Goal: Communication & Community: Answer question/provide support

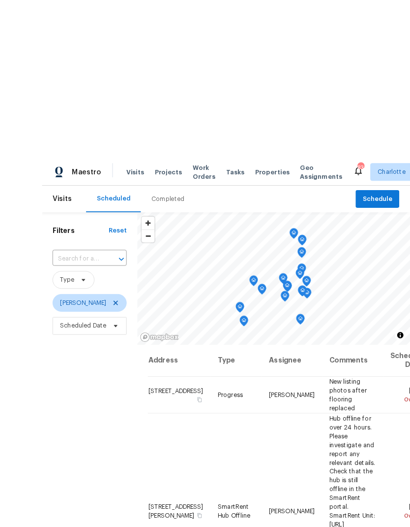
scroll to position [0, 0]
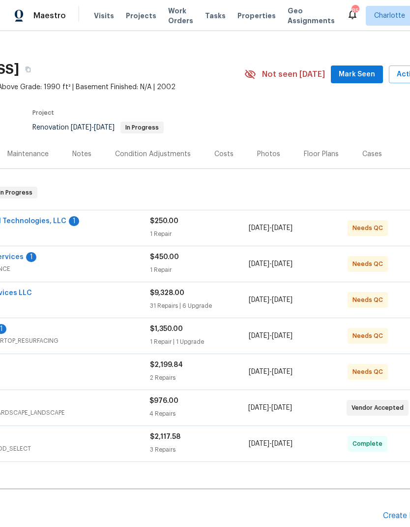
scroll to position [10, 115]
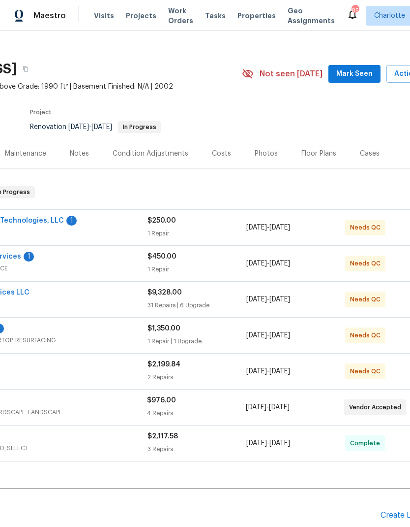
click at [104, 404] on div "SmartSolutions" at bounding box center [24, 401] width 247 height 12
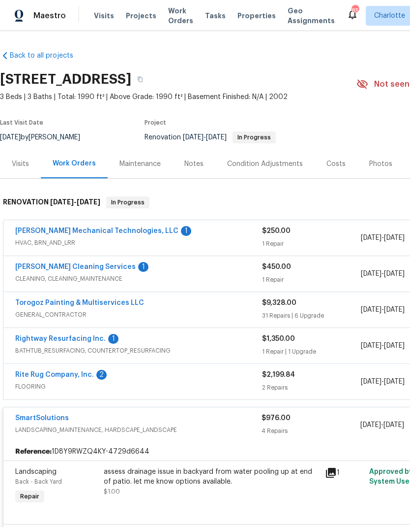
scroll to position [0, 0]
click at [136, 229] on link "[PERSON_NAME] Mechanical Technologies, LLC" at bounding box center [96, 230] width 163 height 7
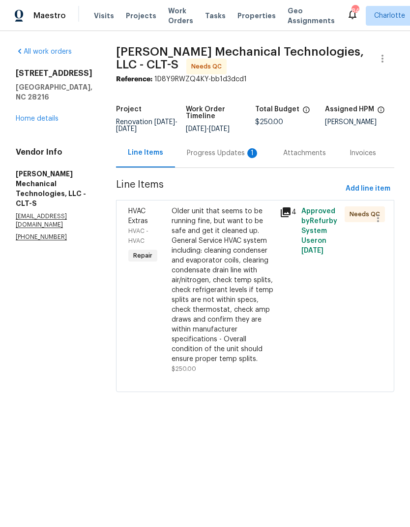
click at [216, 156] on div "Progress Updates 1" at bounding box center [223, 153] width 73 height 10
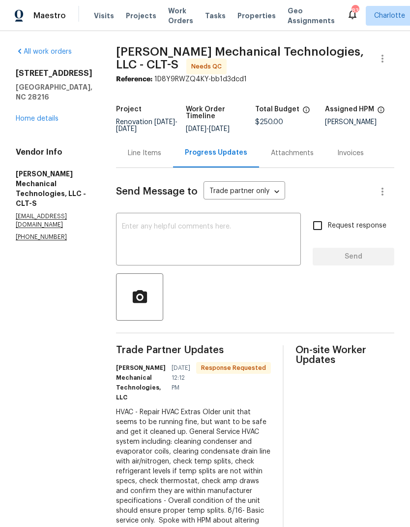
click at [161, 158] on div "Line Items" at bounding box center [144, 153] width 33 height 10
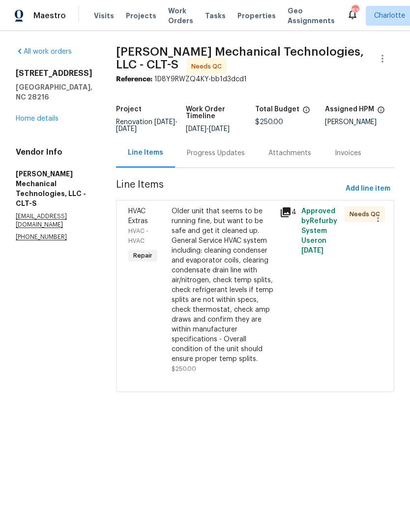
click at [235, 298] on div "Older unit that seems to be running fine, but want to be safe and get it cleane…" at bounding box center [223, 284] width 102 height 157
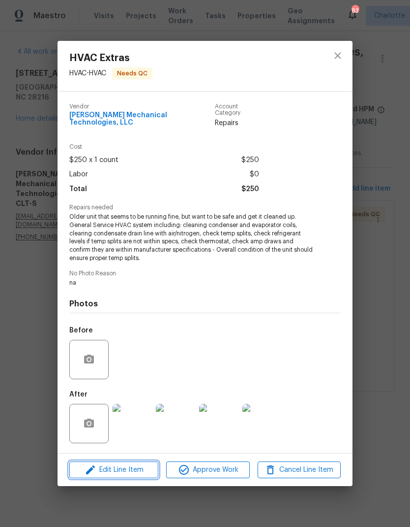
click at [139, 467] on span "Edit Line Item" at bounding box center [113, 470] width 83 height 12
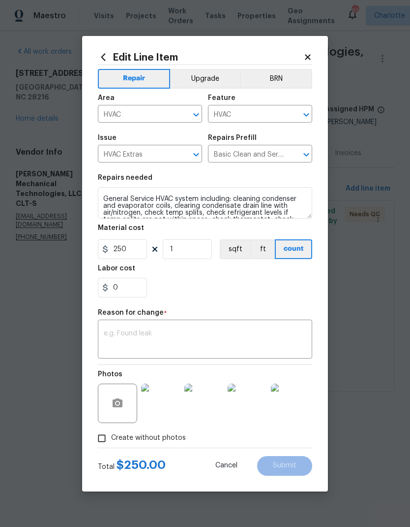
scroll to position [31, 0]
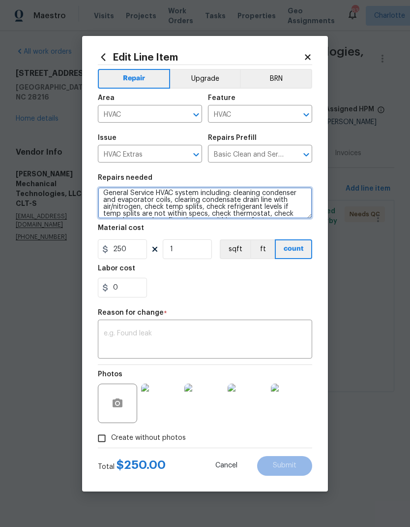
click at [113, 195] on textarea "Older unit that seems to be running fine, but want to be safe and get it cleane…" at bounding box center [205, 202] width 215 height 31
click at [240, 193] on textarea "Older unit that seems to be running fine, but want to be safe and get it cleane…" at bounding box center [205, 202] width 215 height 31
click at [246, 191] on textarea "Older unit that seems to be running fine, but want to be safe and get it cleane…" at bounding box center [205, 202] width 215 height 31
click at [246, 190] on textarea "Older unit that seems to be running fine, but want to be safe and get it cleane…" at bounding box center [205, 202] width 215 height 31
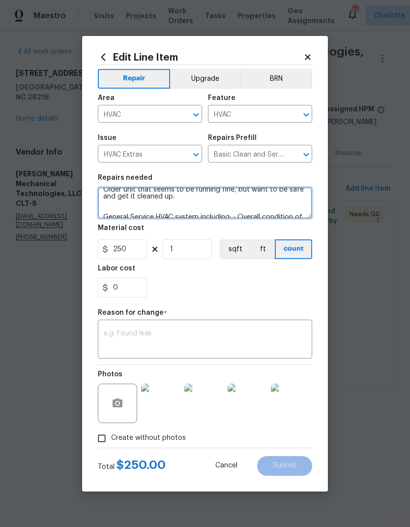
scroll to position [5, 0]
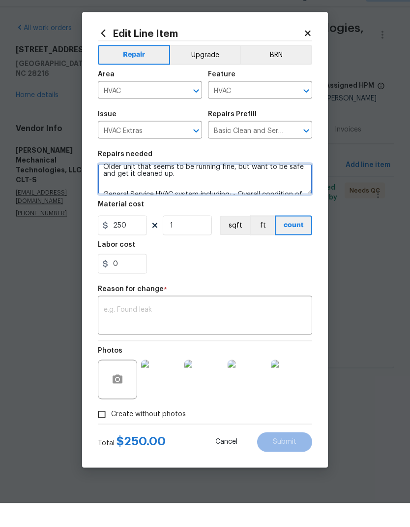
type textarea "Older unit that seems to be running fine, but want to be safe and get it cleane…"
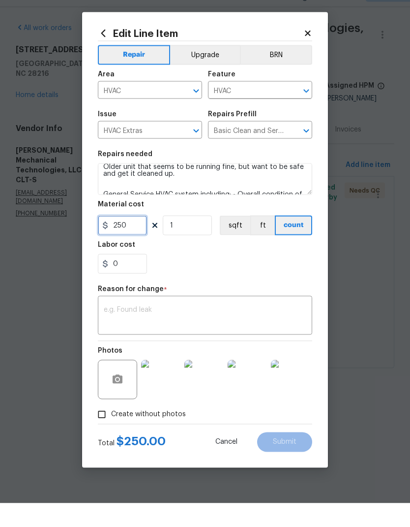
click at [131, 239] on input "250" at bounding box center [122, 249] width 49 height 20
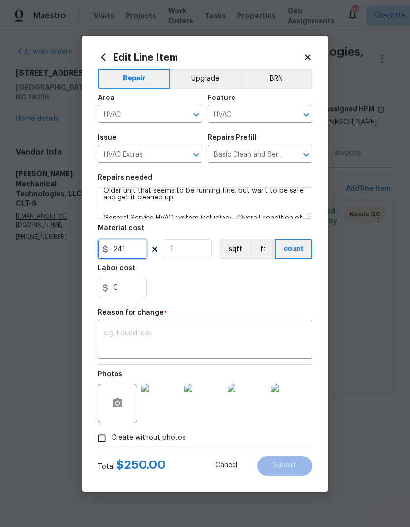
click at [139, 245] on input "241" at bounding box center [122, 249] width 49 height 20
click at [135, 253] on input "241" at bounding box center [122, 249] width 49 height 20
type input "241.31"
click at [264, 278] on div "0" at bounding box center [205, 288] width 215 height 20
click at [266, 340] on textarea at bounding box center [205, 340] width 203 height 21
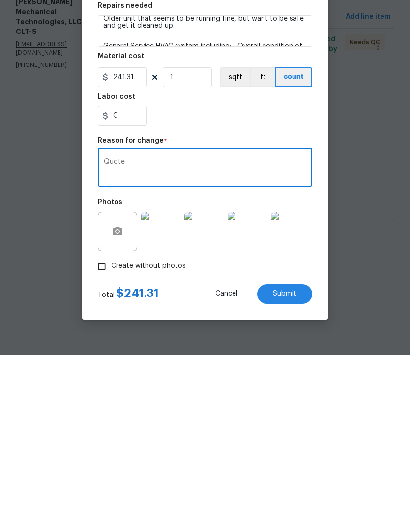
type textarea "Quote"
click at [288, 278] on div "0" at bounding box center [205, 288] width 215 height 20
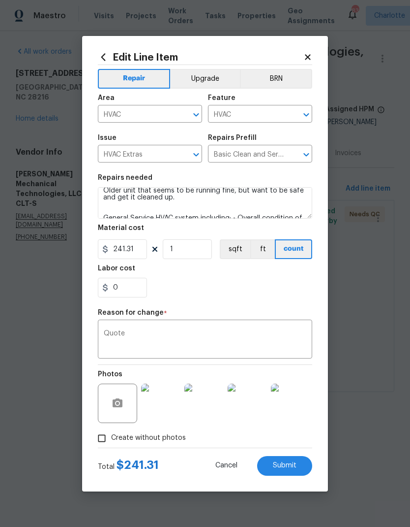
click at [299, 471] on button "Submit" at bounding box center [284, 466] width 55 height 20
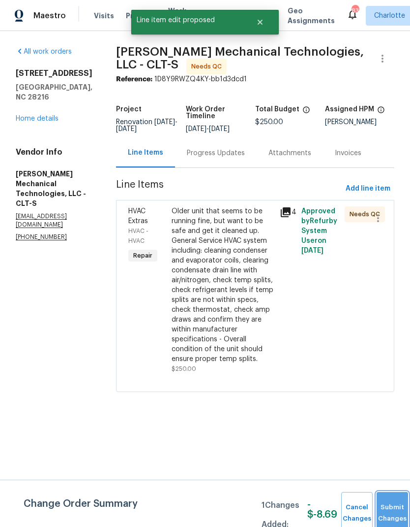
click at [394, 507] on button "Submit Changes" at bounding box center [392, 513] width 31 height 42
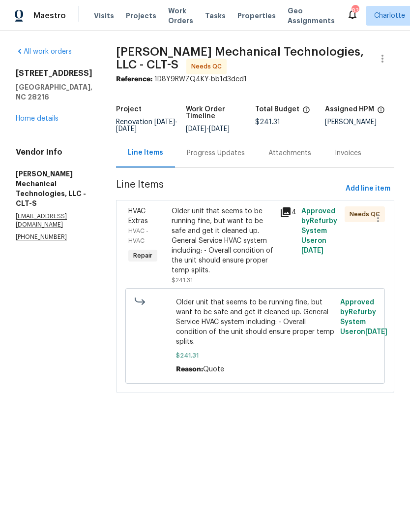
click at [253, 251] on div "Older unit that seems to be running fine, but want to be safe and get it cleane…" at bounding box center [223, 240] width 102 height 69
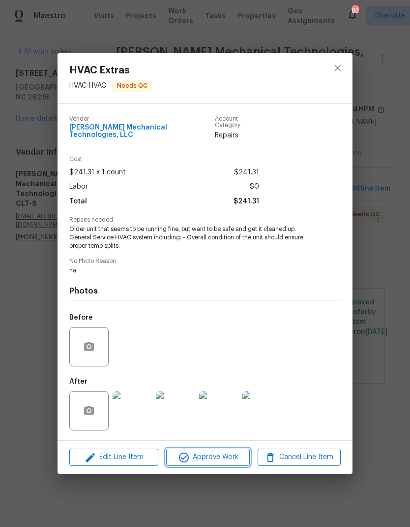
click at [236, 451] on span "Approve Work" at bounding box center [207, 457] width 77 height 12
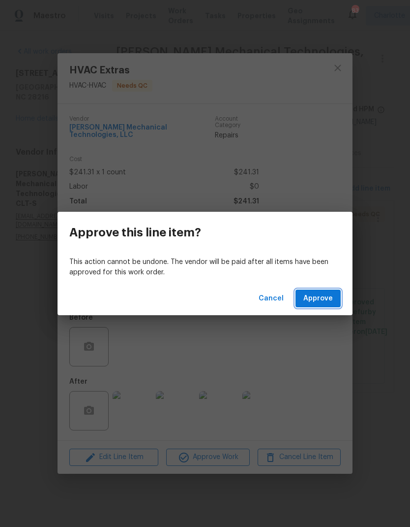
click at [326, 297] on span "Approve" at bounding box center [319, 298] width 30 height 12
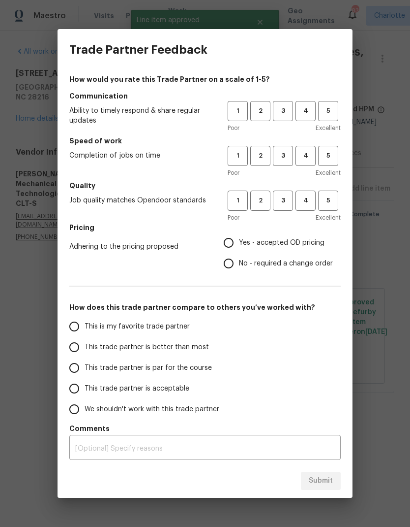
click at [378, 368] on div "Trade Partner Feedback How would you rate this Trade Partner on a scale of 1-5?…" at bounding box center [205, 263] width 410 height 527
click at [378, 424] on div "Trade Partner Feedback How would you rate this Trade Partner on a scale of 1-5?…" at bounding box center [205, 263] width 410 height 527
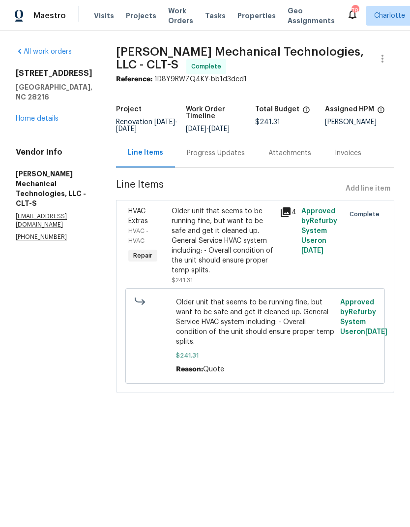
click at [45, 102] on div "[STREET_ADDRESS][PERSON_NAME] Home details" at bounding box center [54, 95] width 77 height 55
click at [49, 115] on link "Home details" at bounding box center [37, 118] width 43 height 7
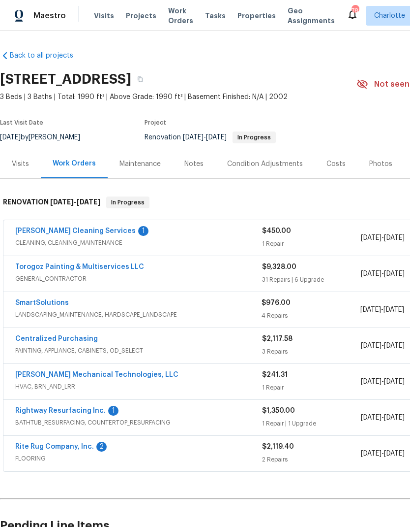
click at [44, 305] on link "SmartSolutions" at bounding box center [42, 302] width 54 height 7
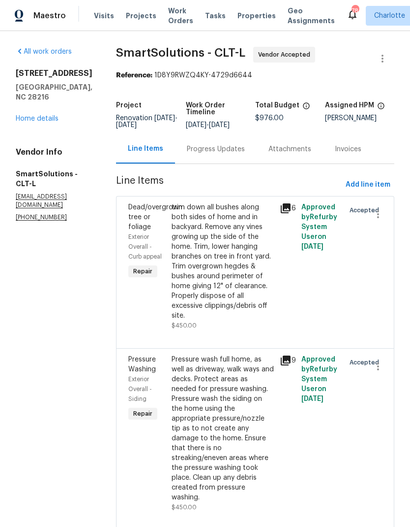
click at [212, 154] on div "Progress Updates" at bounding box center [216, 149] width 58 height 10
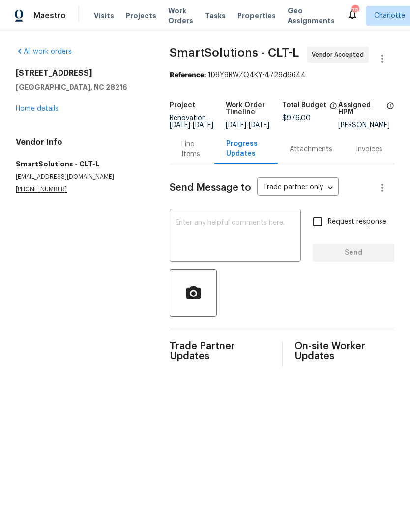
click at [259, 242] on textarea at bounding box center [236, 236] width 120 height 34
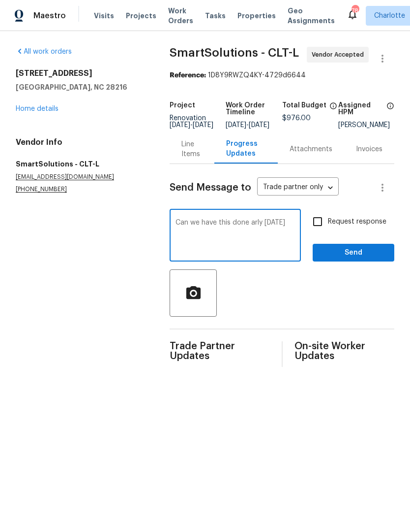
click at [245, 223] on div "Can we have this done arly tomorrow x ​" at bounding box center [235, 236] width 131 height 50
click at [246, 231] on textarea "Can we have this done arly tomorrow" at bounding box center [236, 236] width 120 height 34
click at [299, 229] on div "Can we have this done early tomorrow x ​" at bounding box center [235, 236] width 131 height 50
click at [287, 229] on textarea "Can we have this done early tomorrow" at bounding box center [236, 236] width 120 height 34
type textarea "Can we have this done early tomorrow so I can close it out,please"
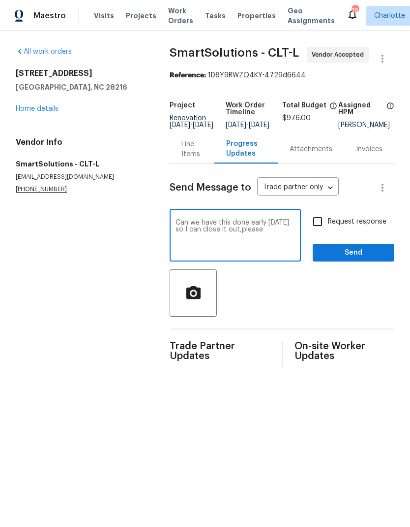
click at [314, 222] on input "Request response" at bounding box center [318, 221] width 21 height 21
checkbox input "true"
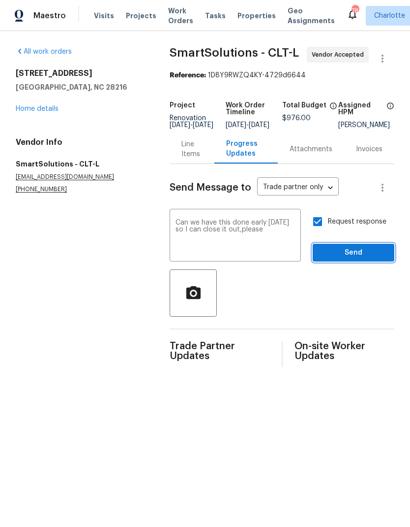
click at [361, 259] on span "Send" at bounding box center [354, 253] width 66 height 12
